Goal: Task Accomplishment & Management: Use online tool/utility

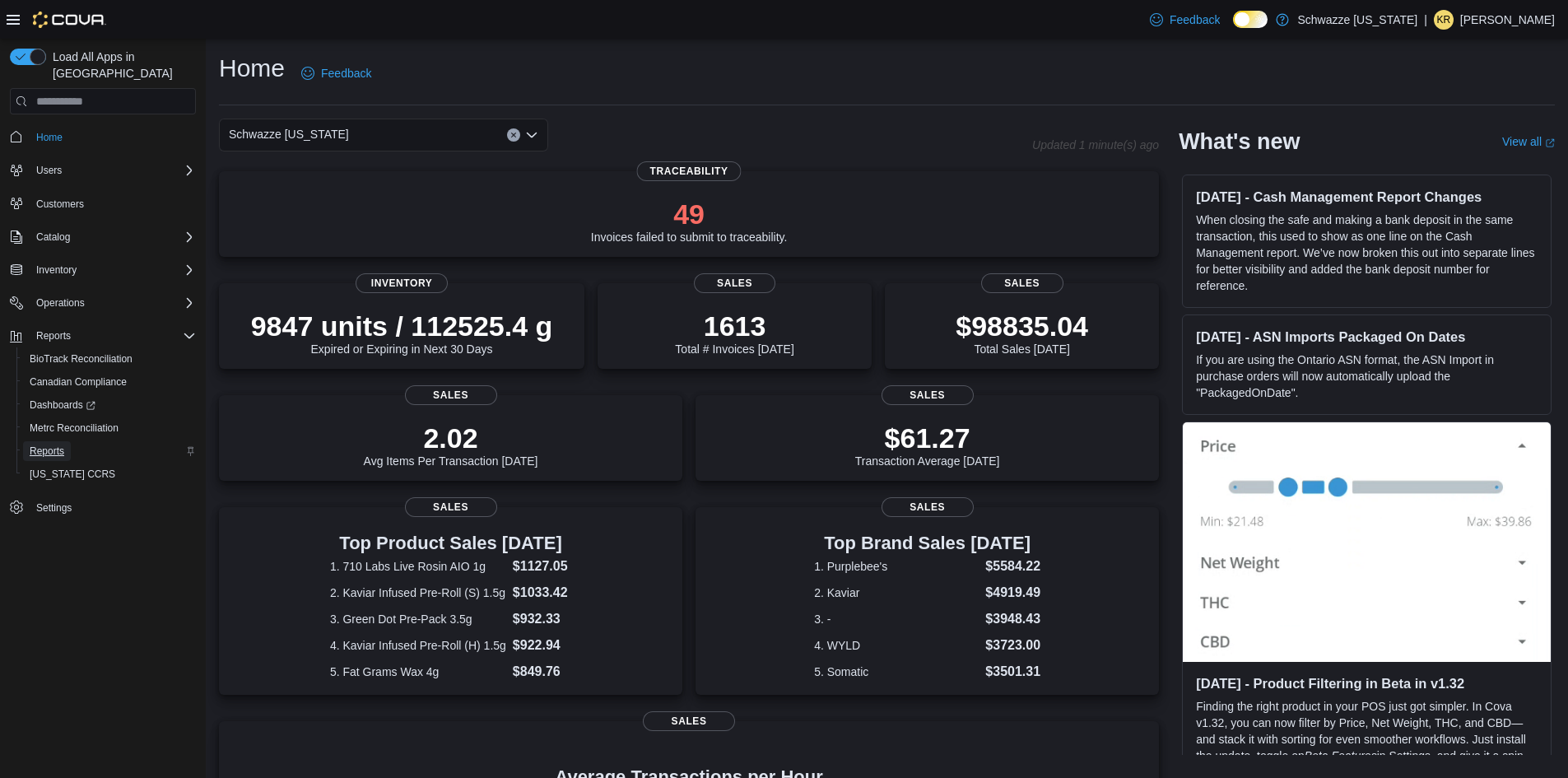
click at [39, 445] on span "Reports" at bounding box center [46, 451] width 35 height 13
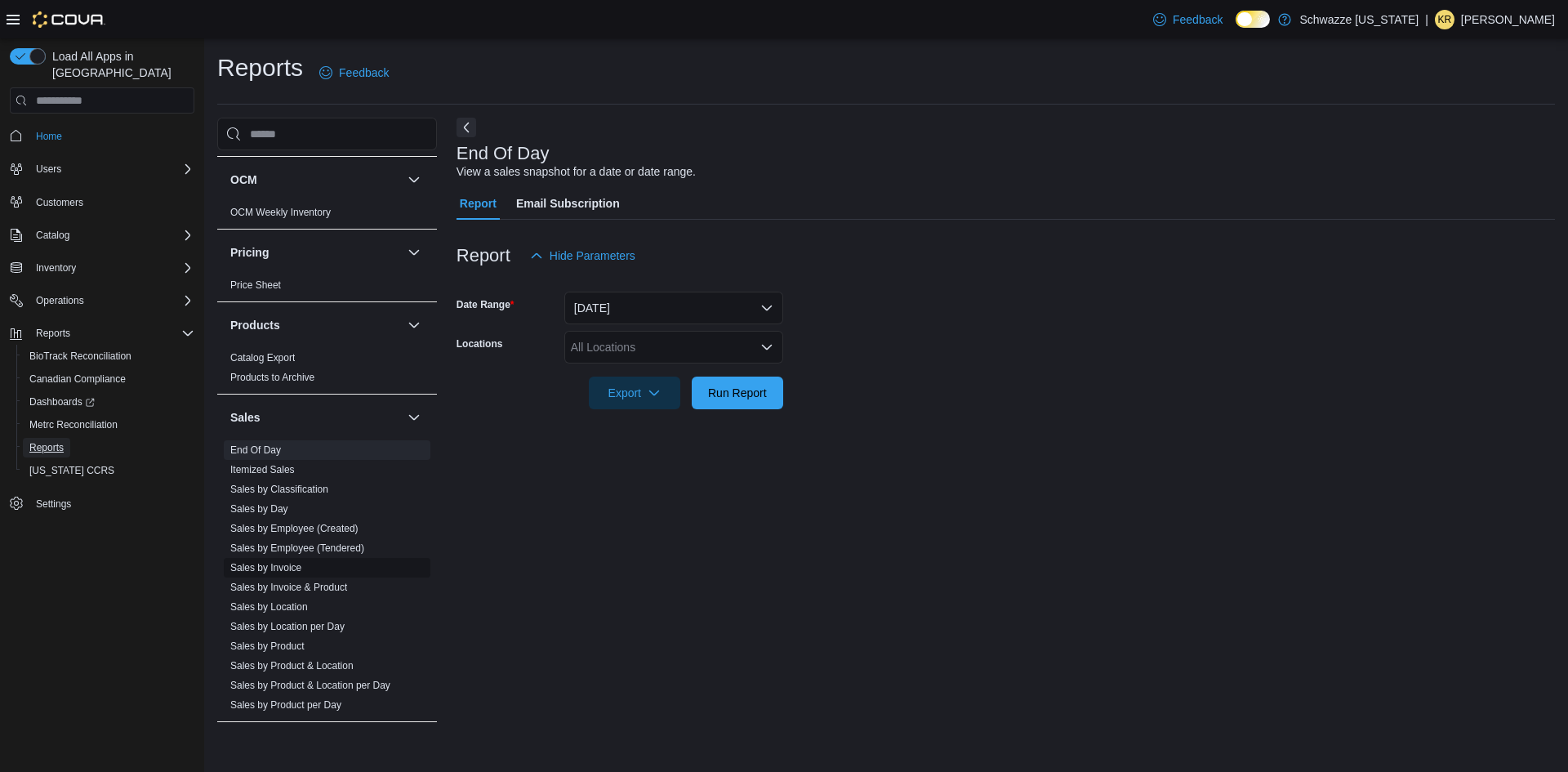
scroll to position [1061, 0]
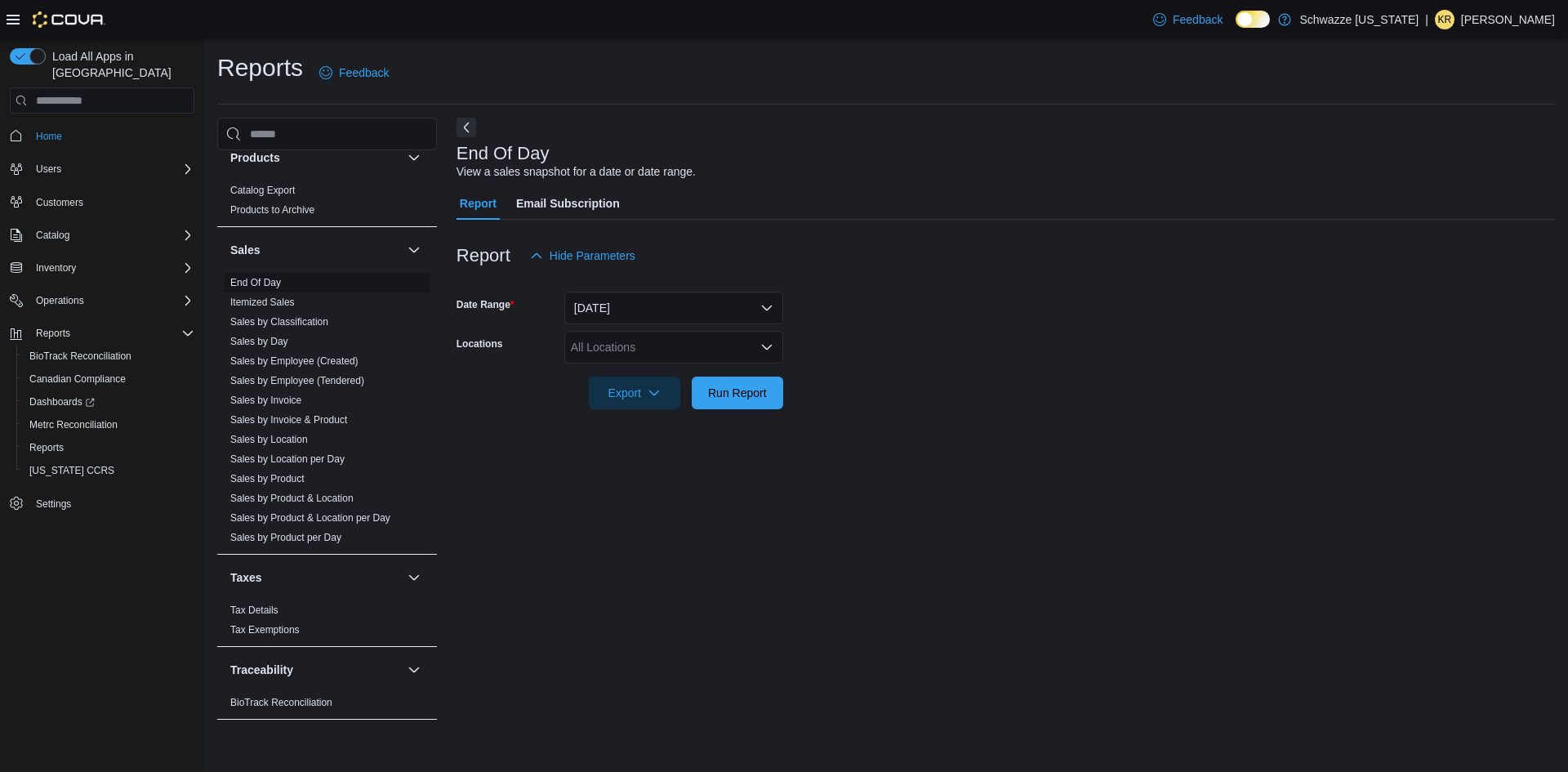
click at [253, 277] on link "End Of Day" at bounding box center [256, 282] width 51 height 12
click at [603, 339] on div "All Locations" at bounding box center [674, 347] width 219 height 33
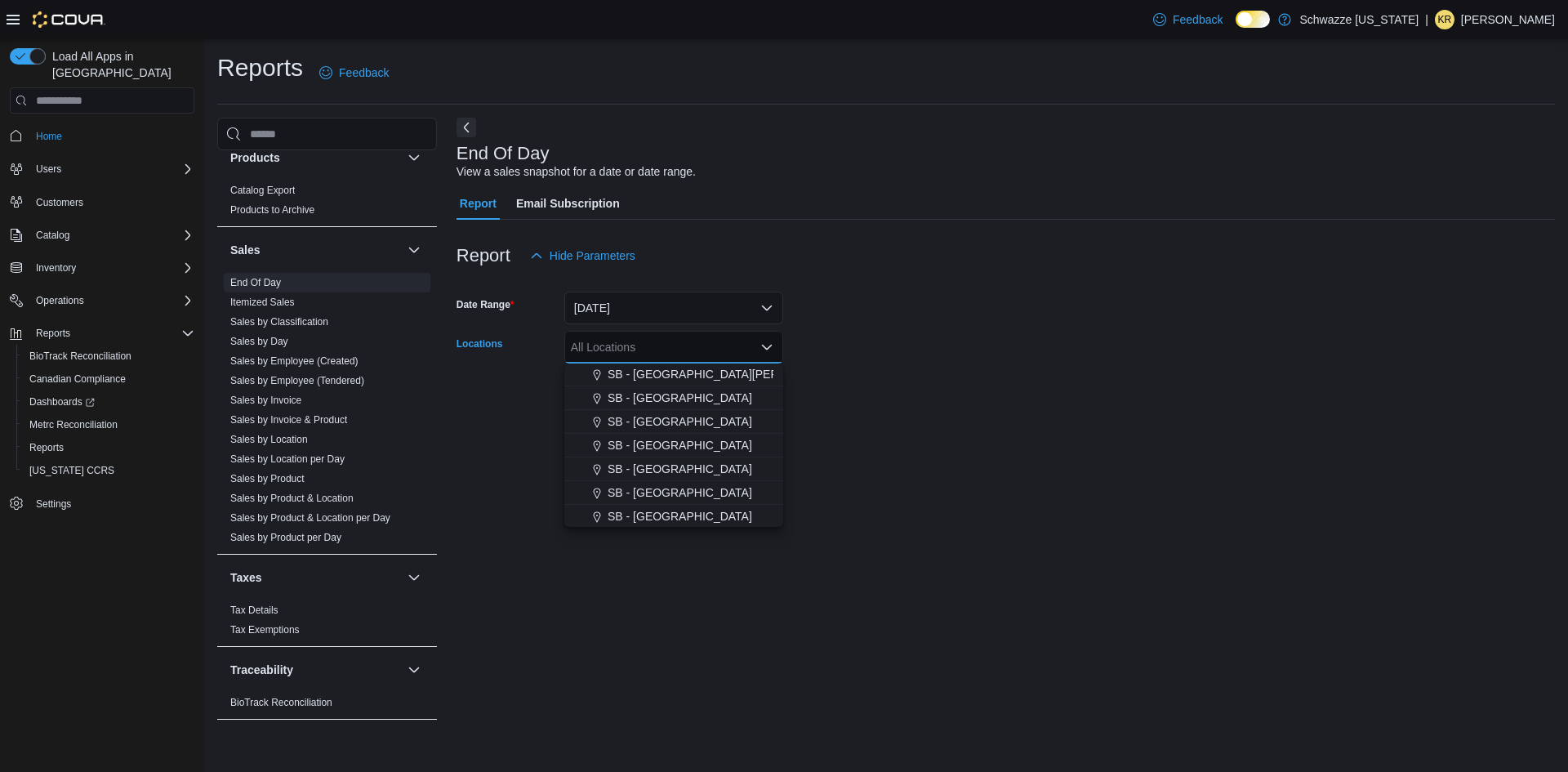
scroll to position [409, 0]
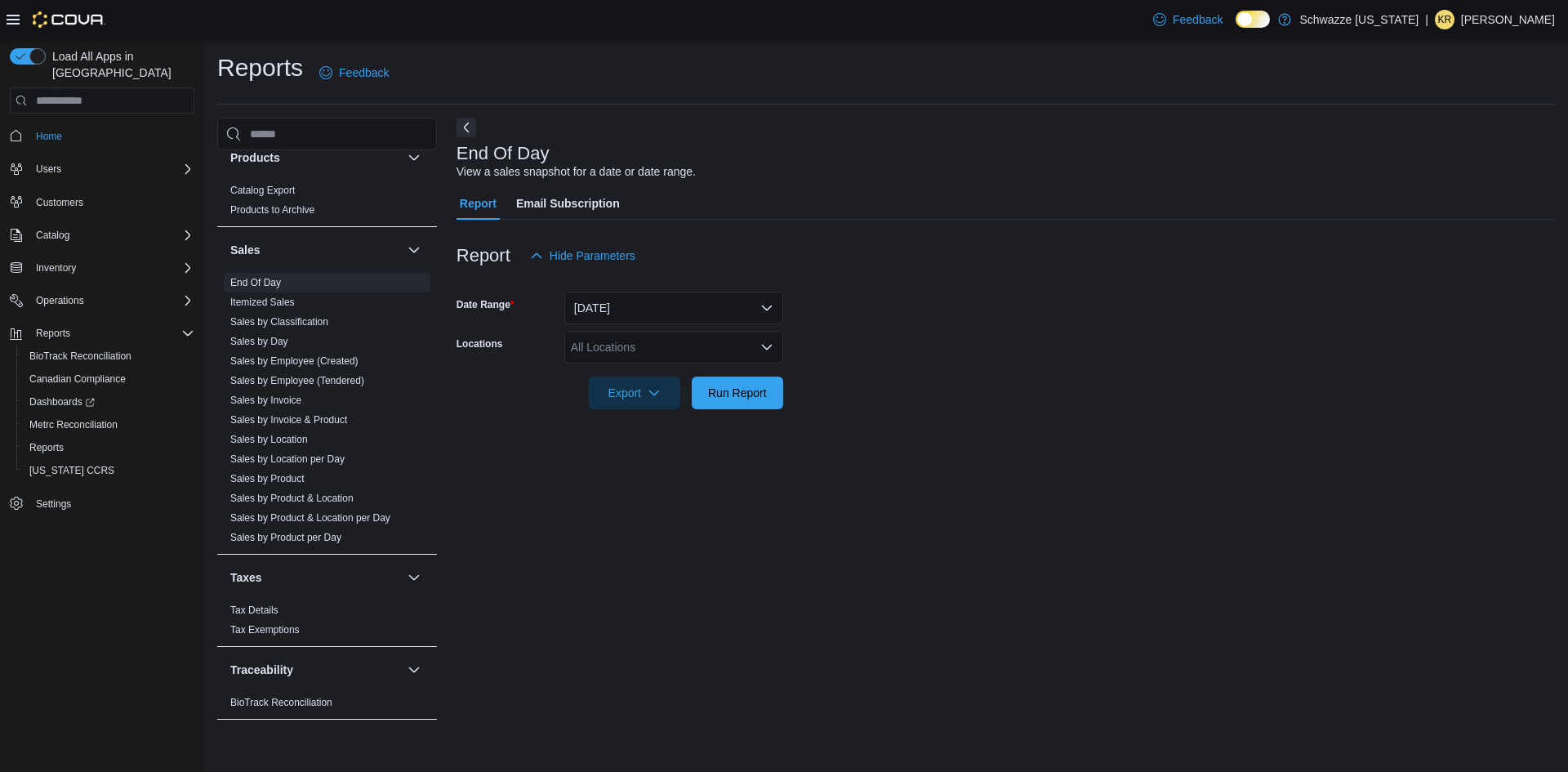
click at [644, 596] on div "End Of Day View a sales snapshot for a date or date range. Report Email Subscri…" at bounding box center [1005, 424] width 1098 height 612
click at [631, 358] on div "All Locations" at bounding box center [674, 347] width 219 height 33
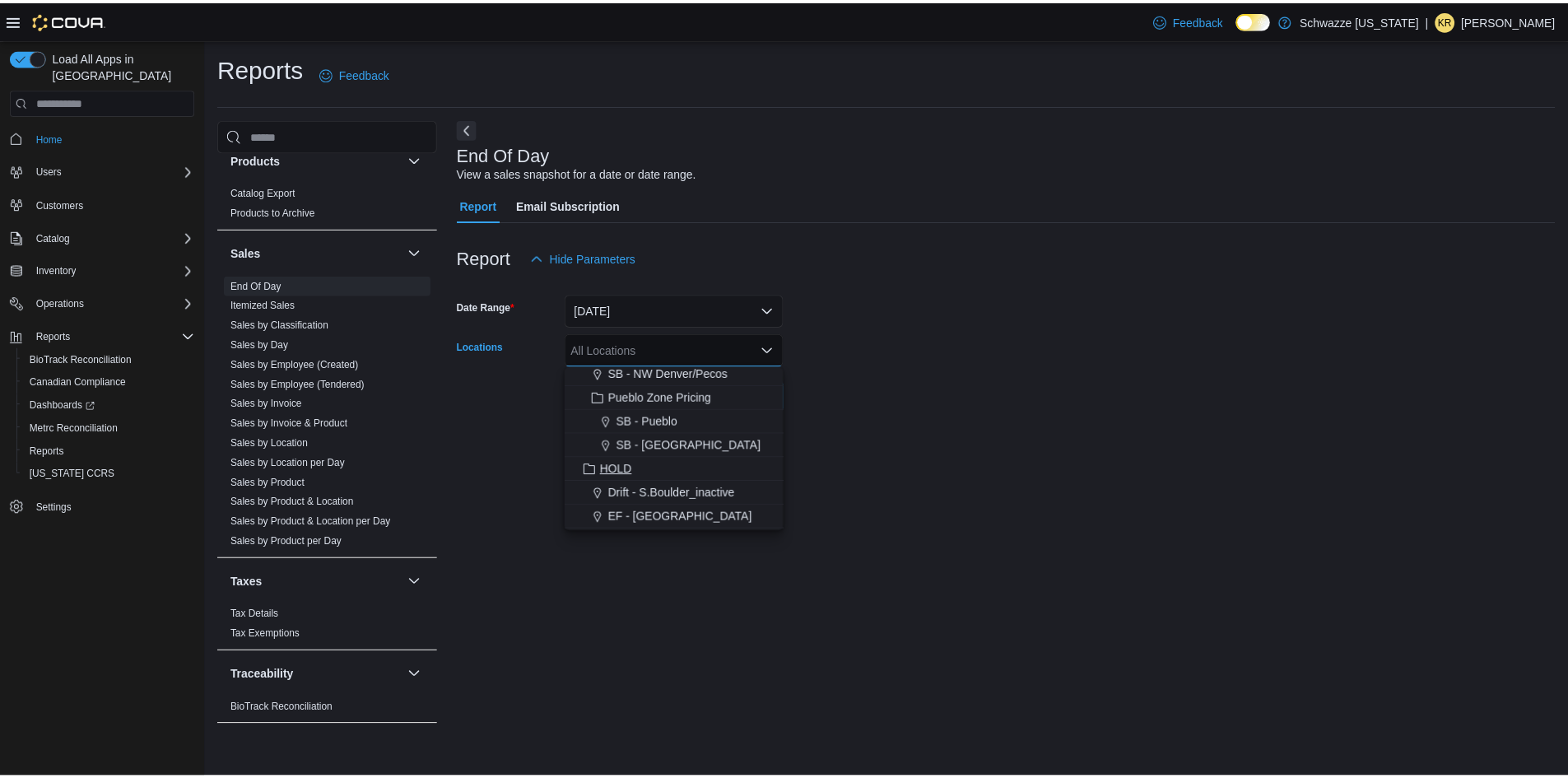
scroll to position [626, 0]
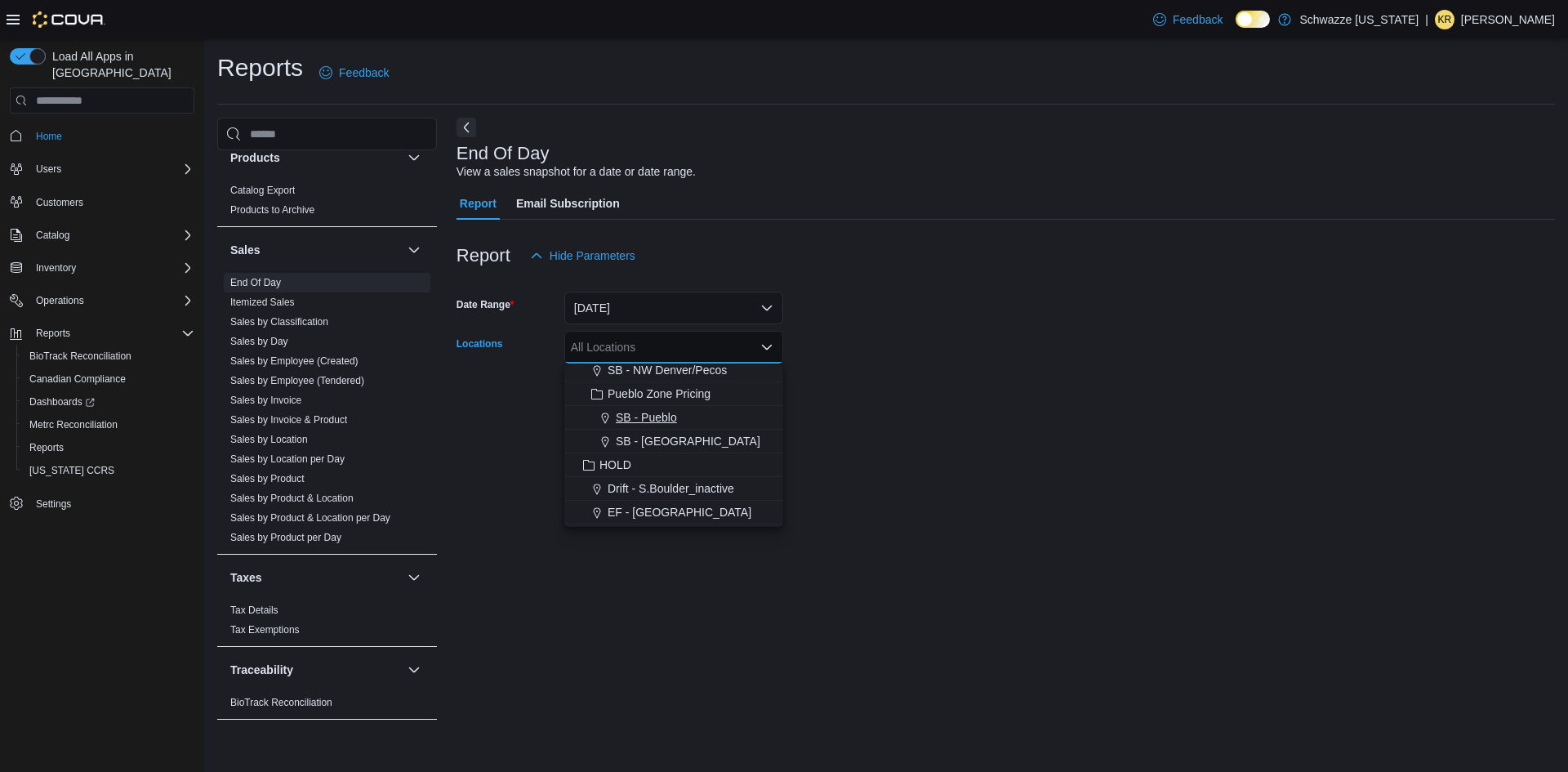
click at [644, 424] on span "SB - Pueblo" at bounding box center [646, 418] width 61 height 17
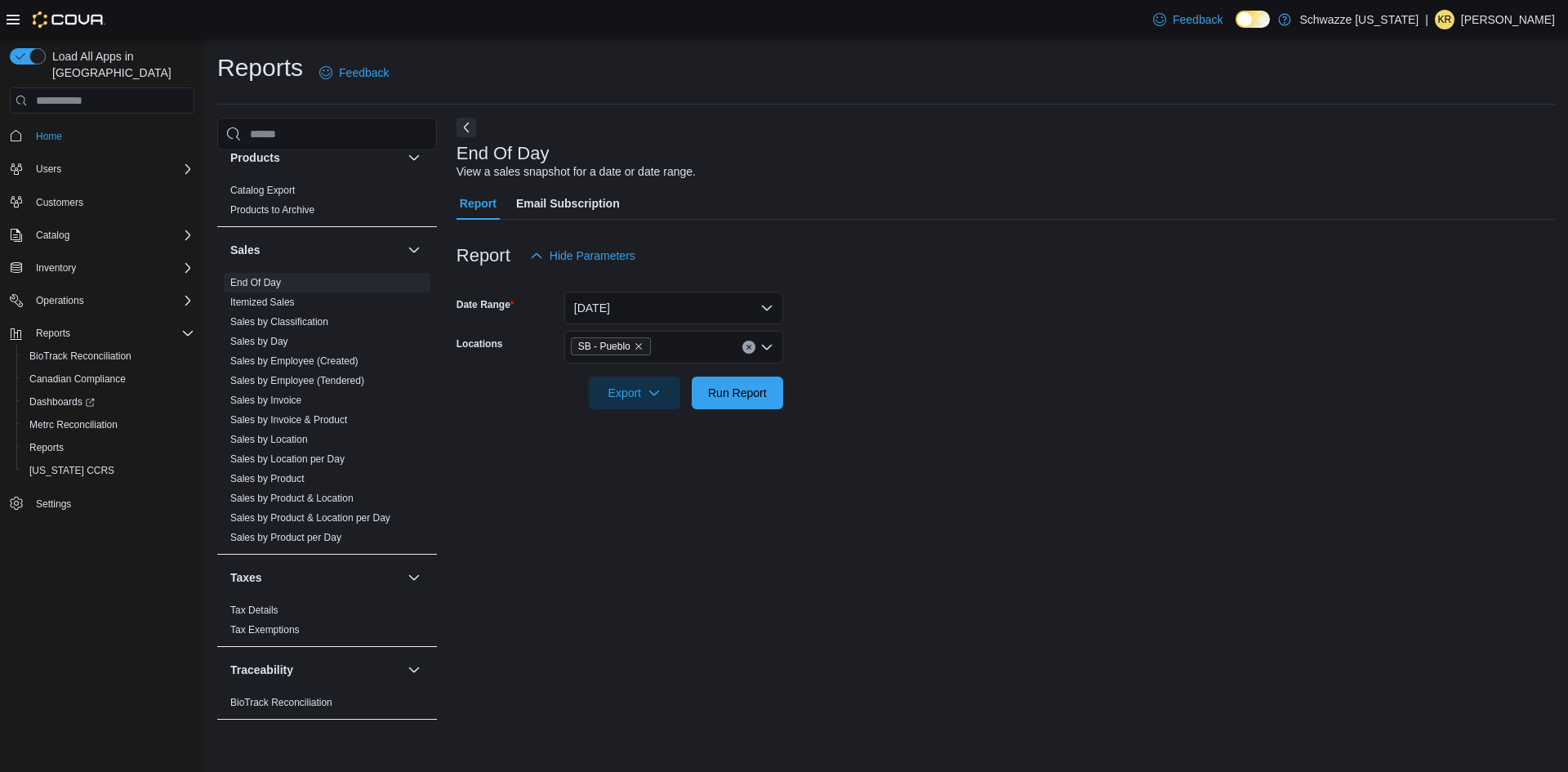
click at [1083, 473] on div "End Of Day View a sales snapshot for a date or date range. Report Email Subscri…" at bounding box center [1005, 424] width 1098 height 612
click at [751, 401] on span "Run Report" at bounding box center [738, 392] width 72 height 33
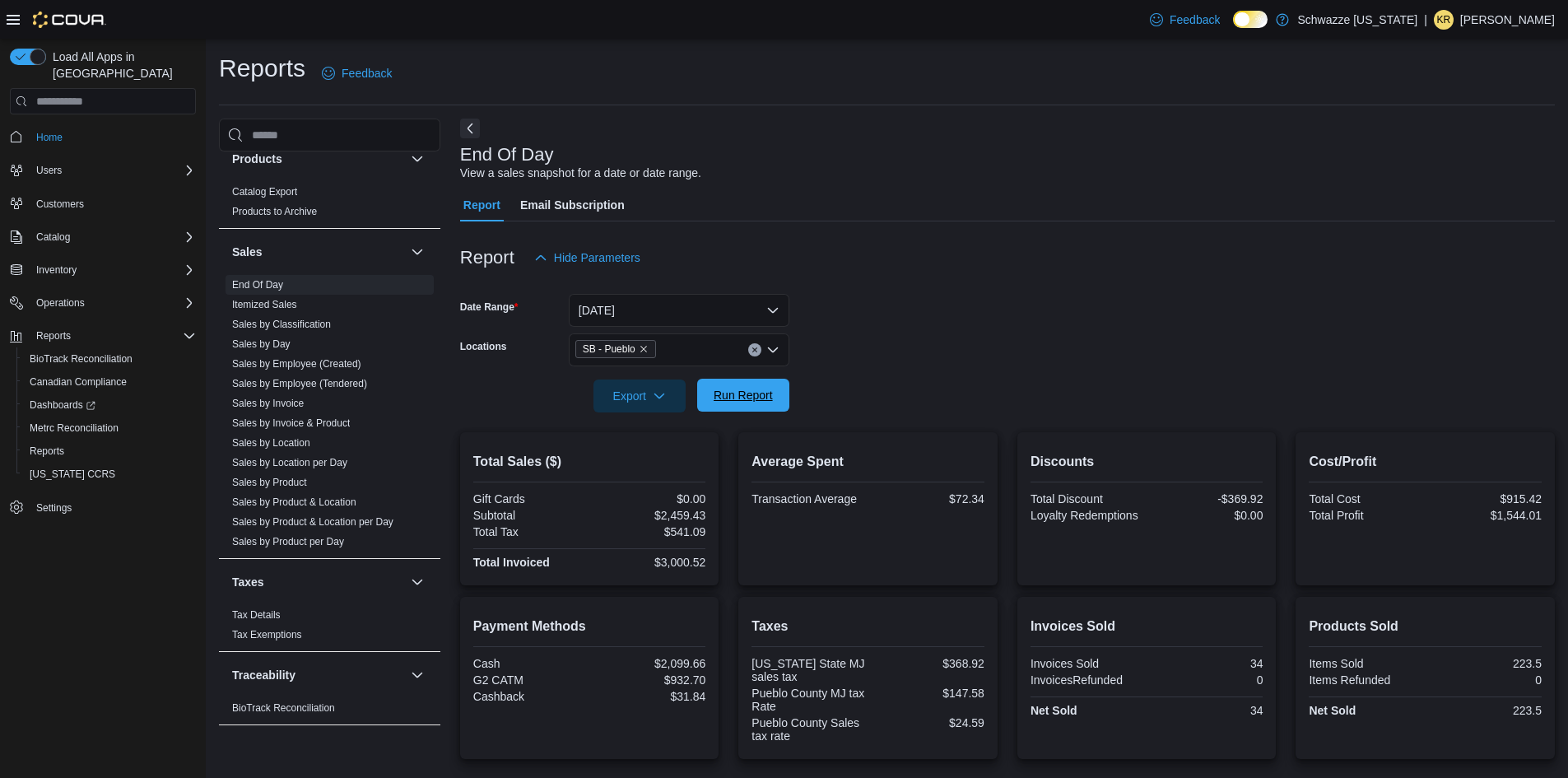
click at [766, 393] on span "Run Report" at bounding box center [743, 395] width 59 height 17
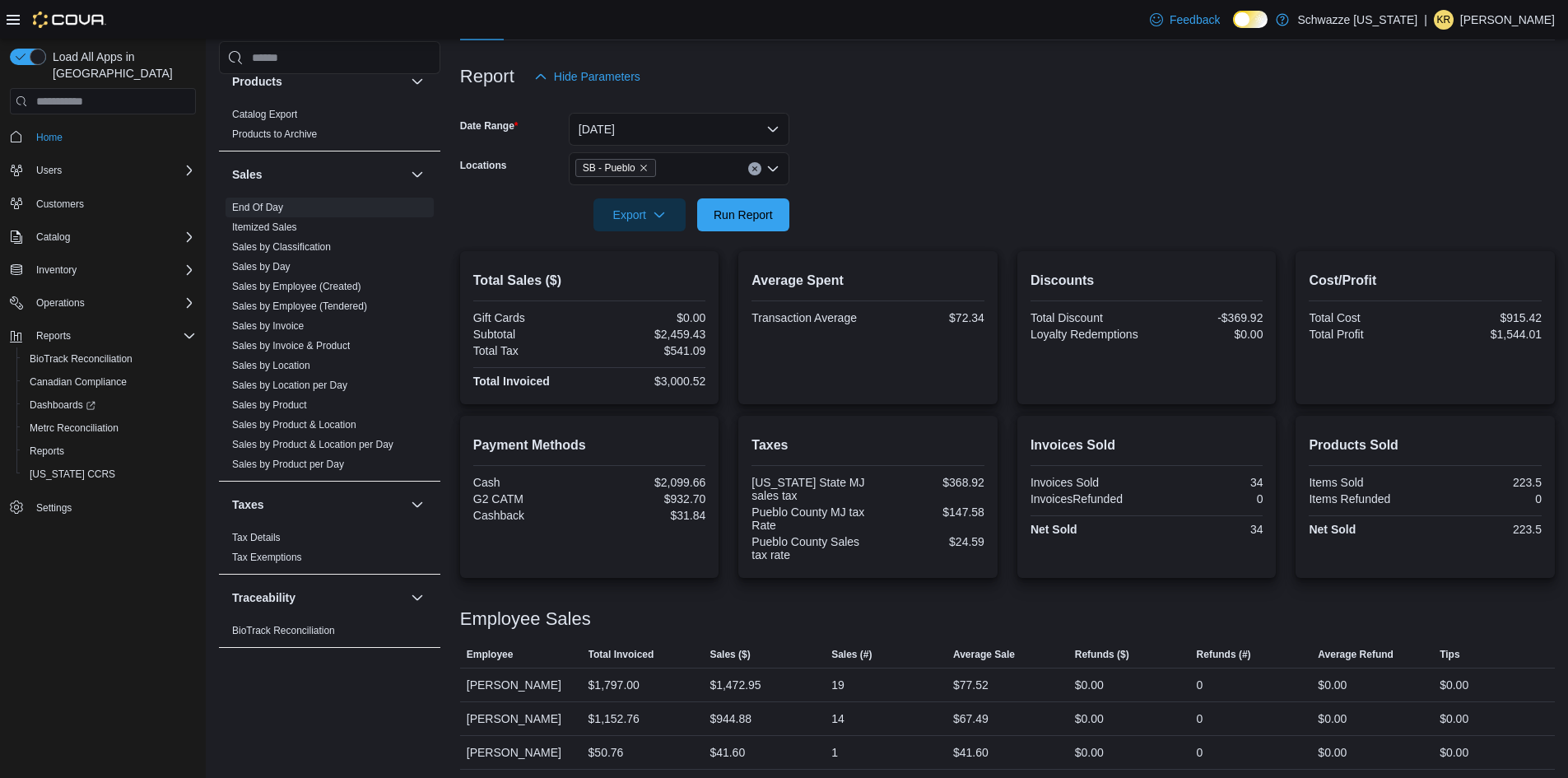
scroll to position [186, 0]
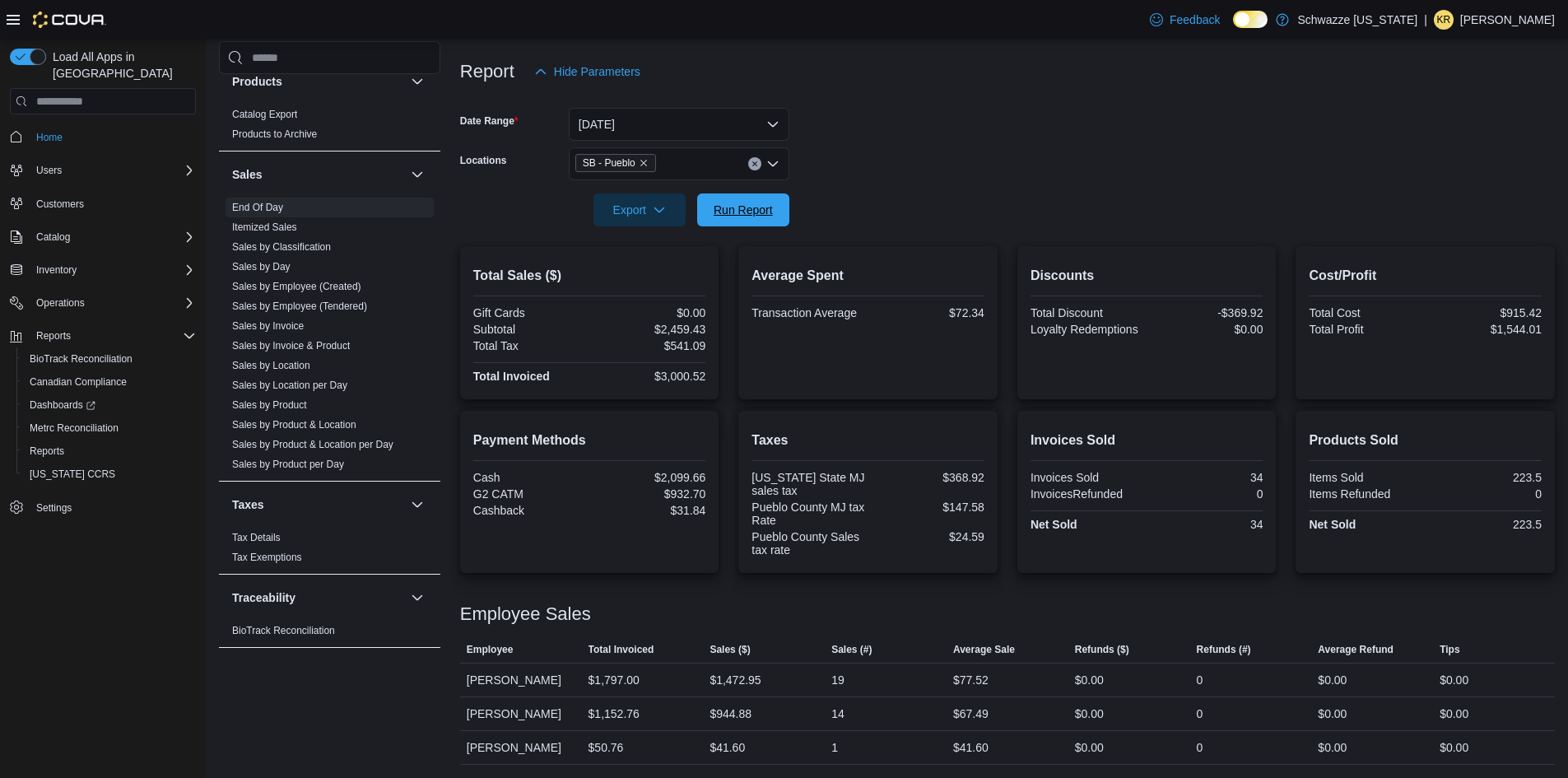
drag, startPoint x: 739, startPoint y: 222, endPoint x: 732, endPoint y: 232, distance: 12.2
click at [739, 223] on span "Run Report" at bounding box center [744, 210] width 72 height 33
click at [755, 209] on span "Run Report" at bounding box center [743, 209] width 59 height 17
click at [739, 200] on span "Run Report" at bounding box center [744, 209] width 72 height 33
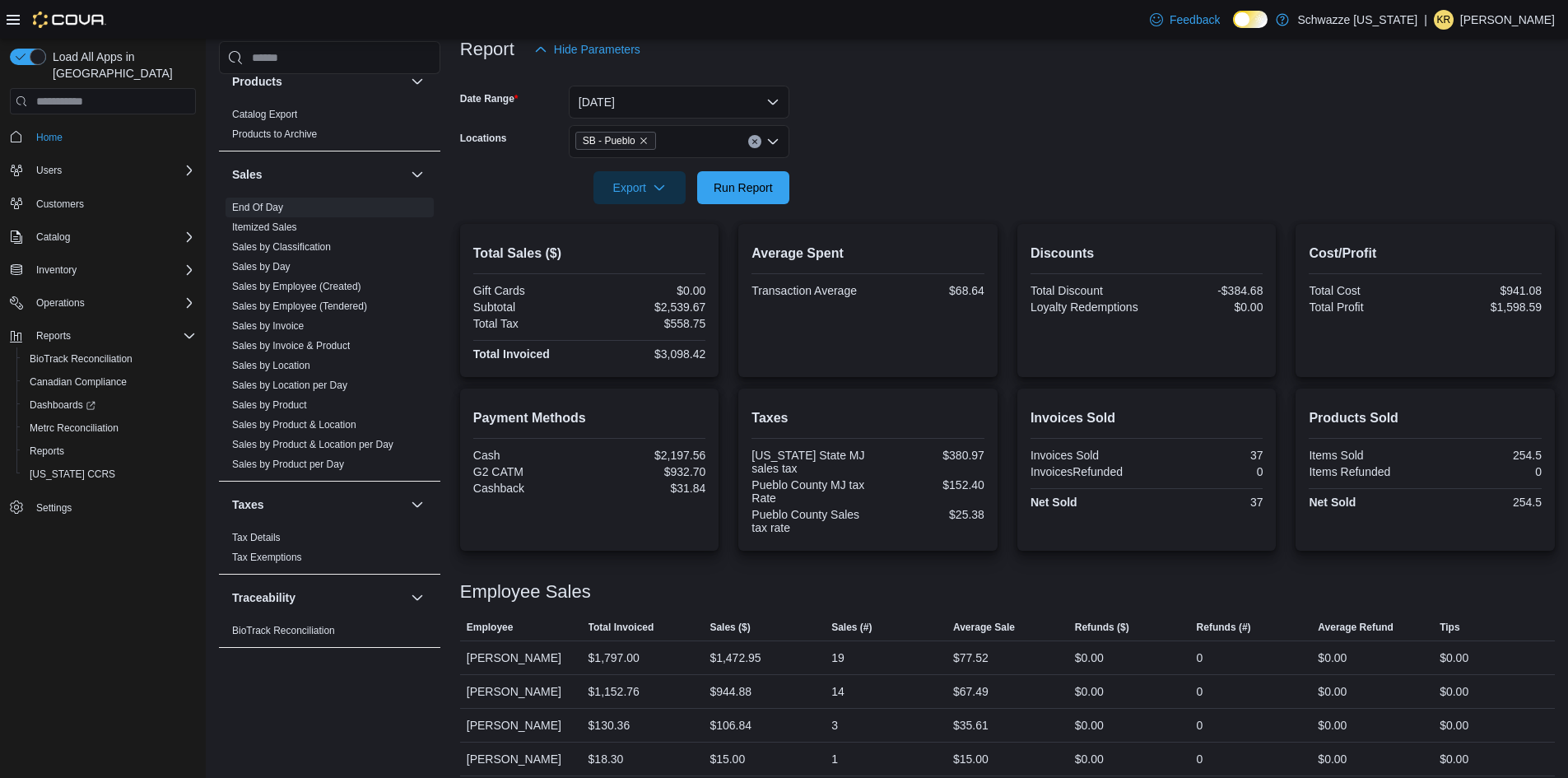
scroll to position [220, 0]
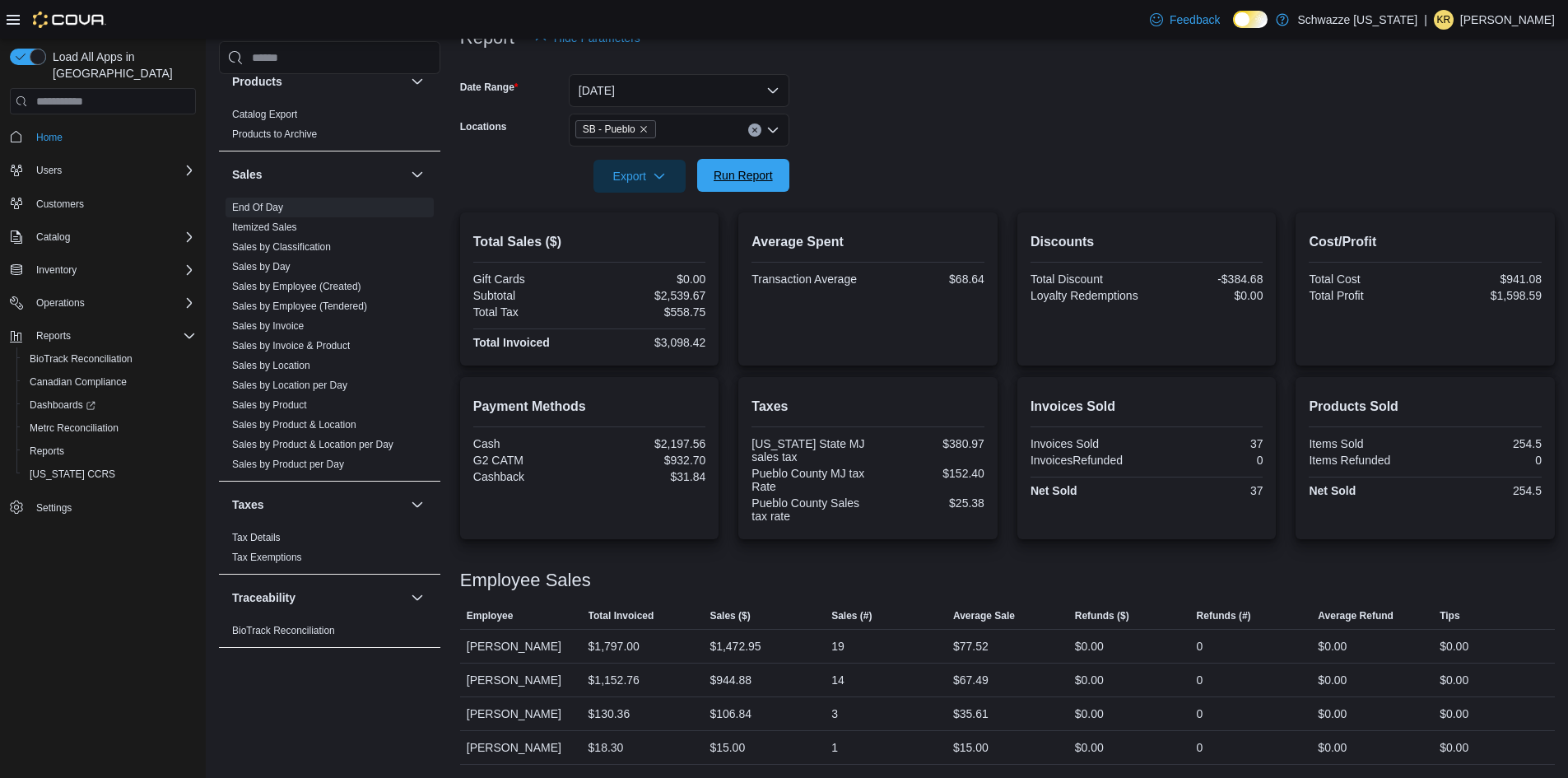
click at [729, 189] on span "Run Report" at bounding box center [744, 175] width 72 height 33
